Goal: Navigation & Orientation: Understand site structure

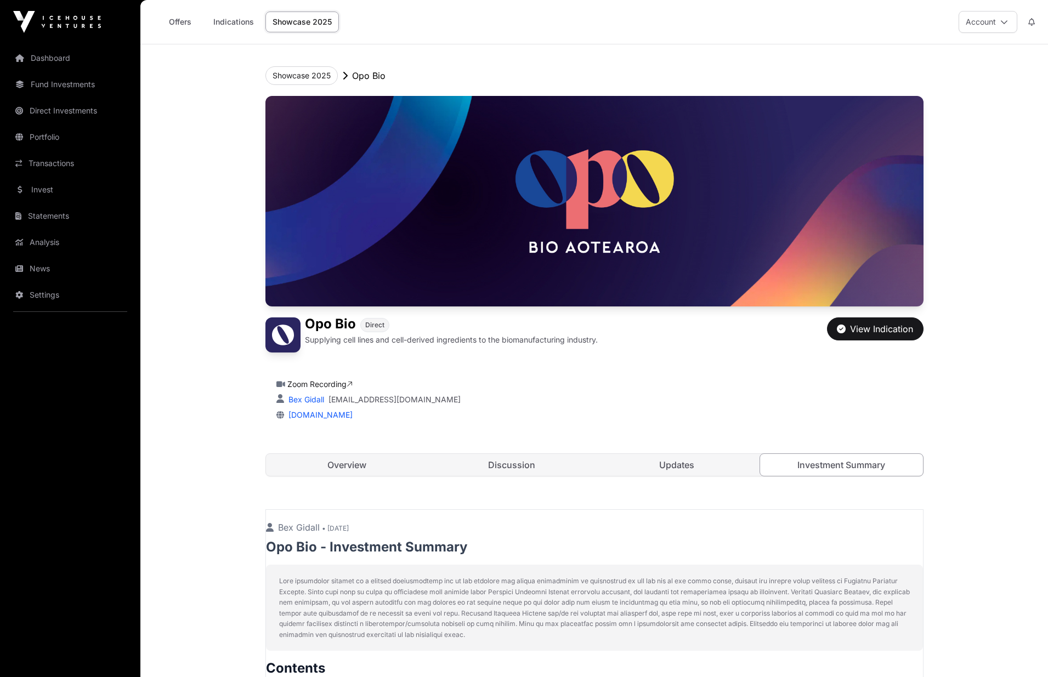
scroll to position [723, 0]
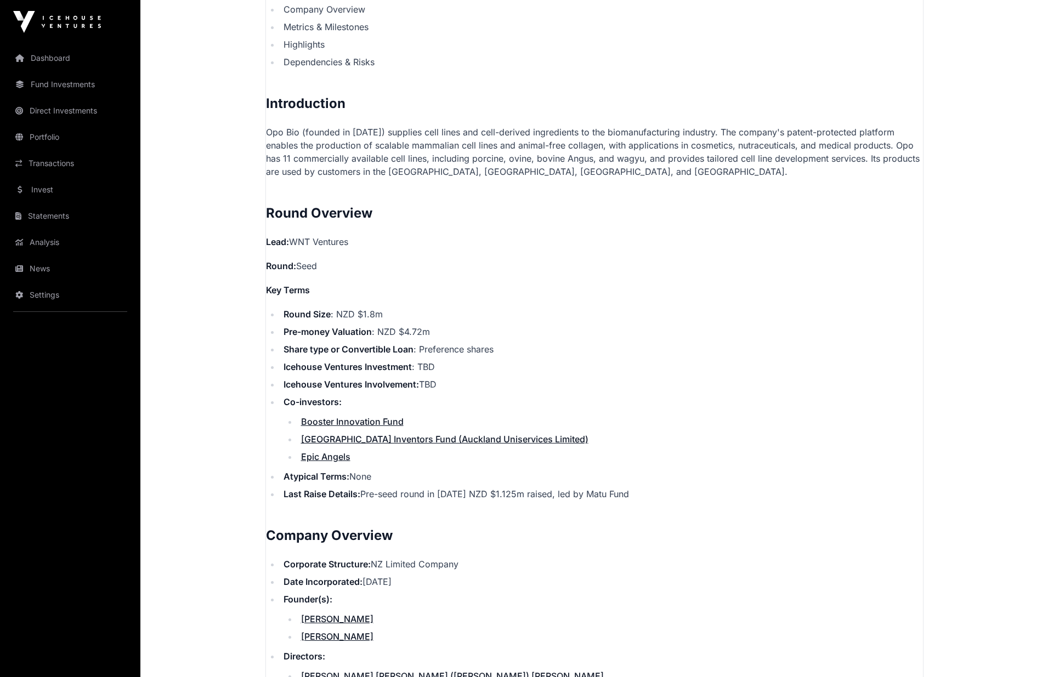
click at [49, 268] on link "News" at bounding box center [70, 269] width 123 height 24
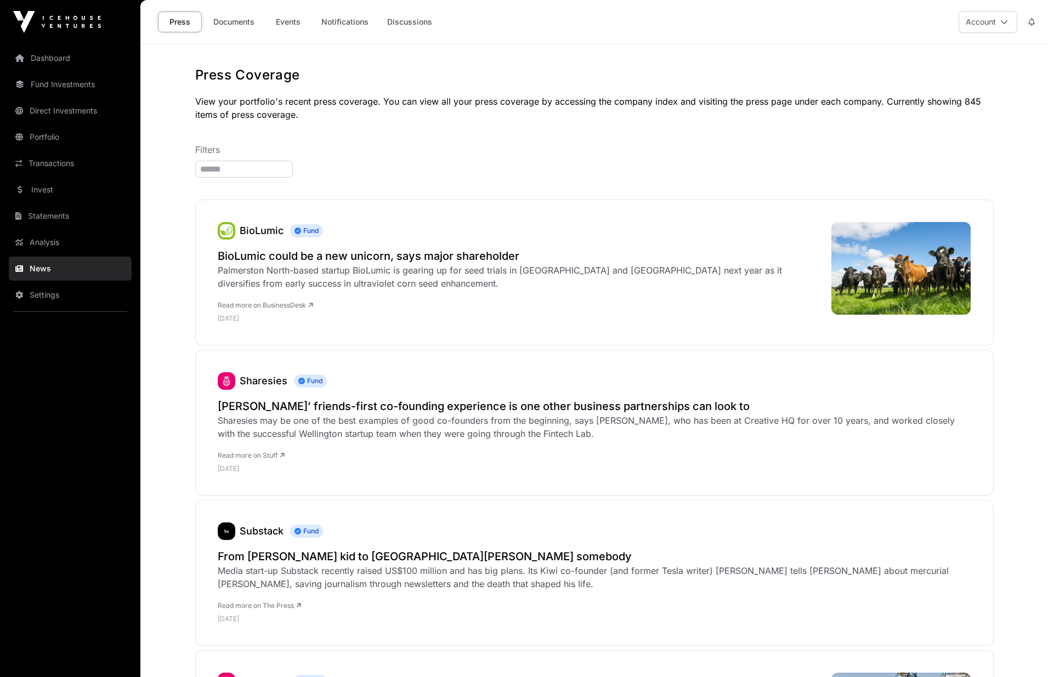
click at [290, 16] on link "Events" at bounding box center [288, 22] width 44 height 21
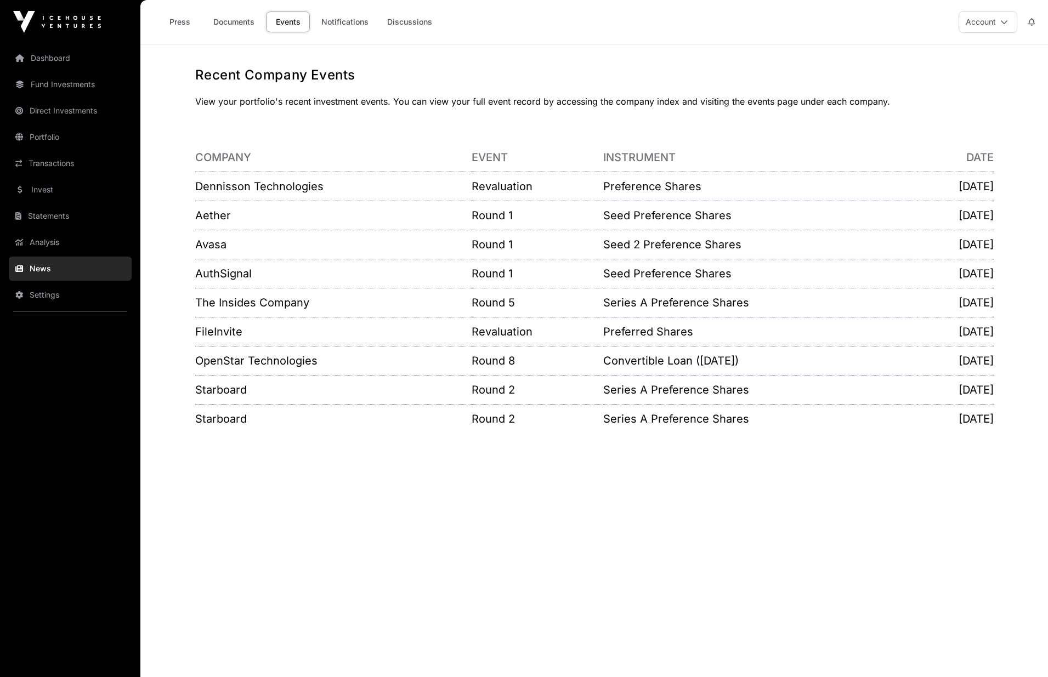
click at [295, 18] on link "Events" at bounding box center [288, 22] width 44 height 21
click at [344, 24] on link "Notifications" at bounding box center [344, 22] width 61 height 21
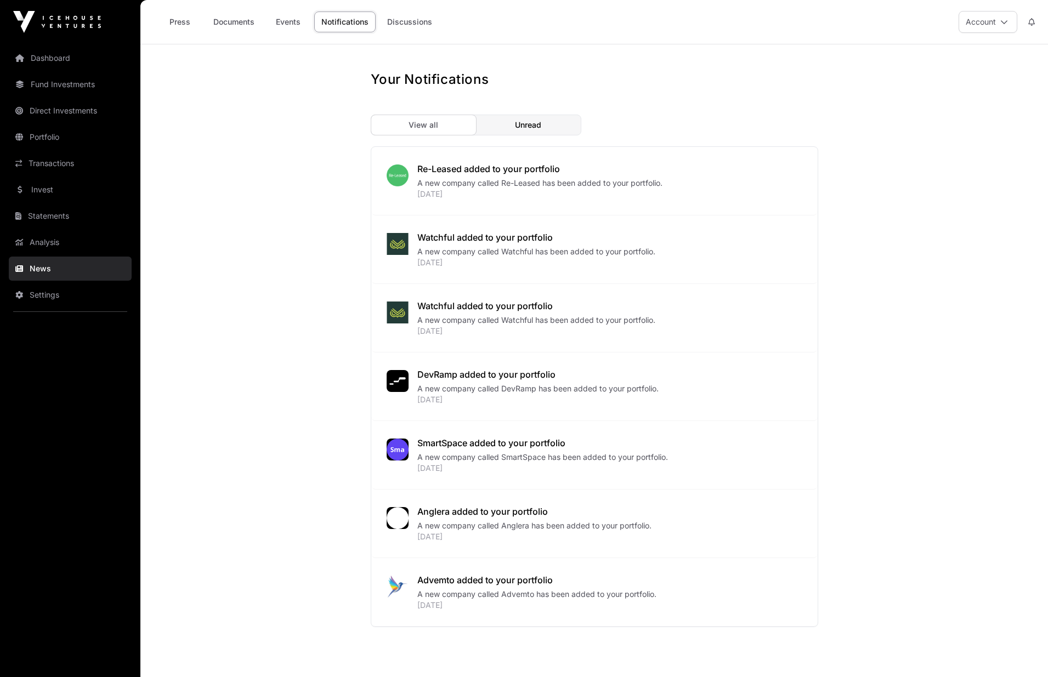
click at [411, 21] on link "Discussions" at bounding box center [409, 22] width 59 height 21
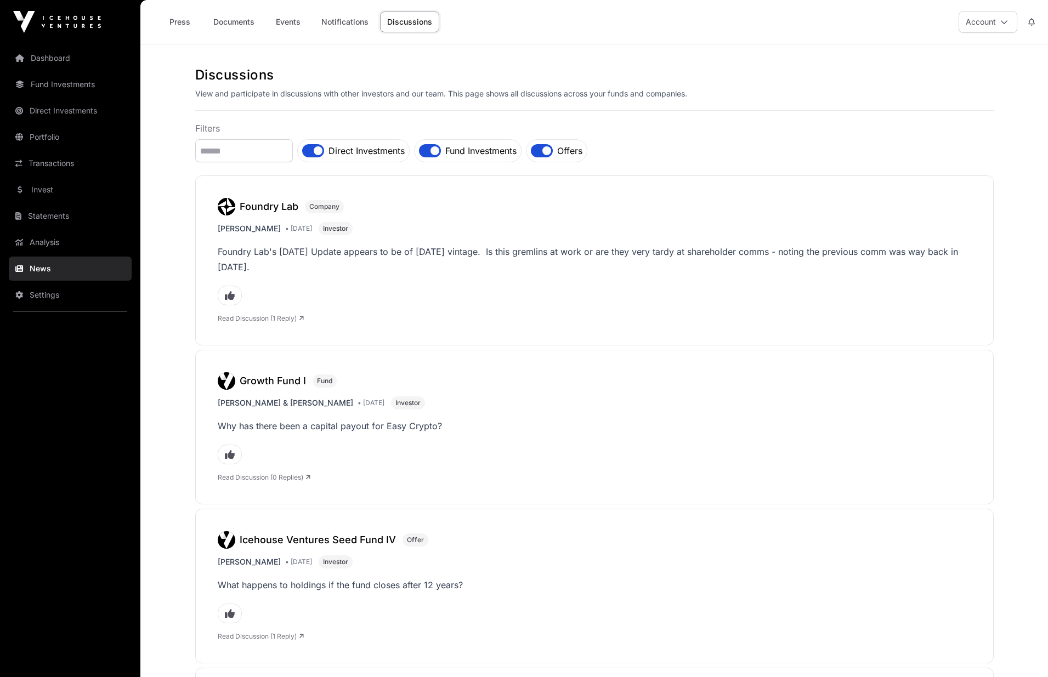
click at [74, 60] on link "Dashboard" at bounding box center [70, 58] width 123 height 24
